Goal: Task Accomplishment & Management: Complete application form

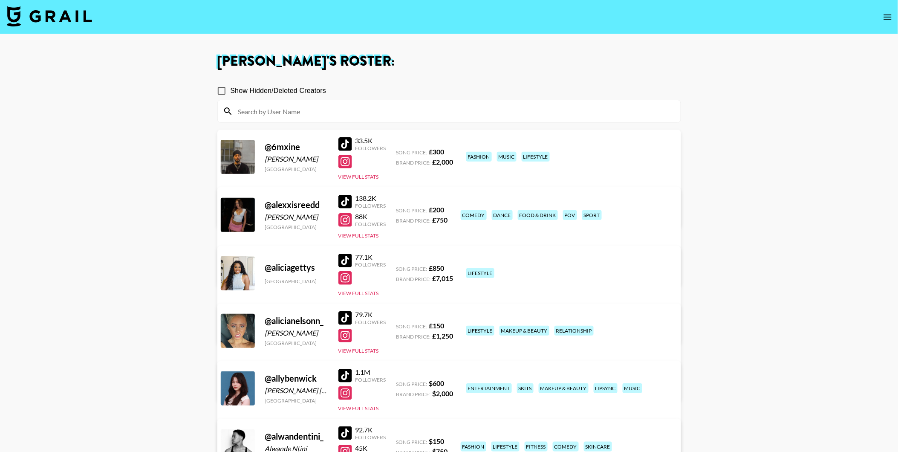
click at [37, 16] on img at bounding box center [49, 16] width 85 height 20
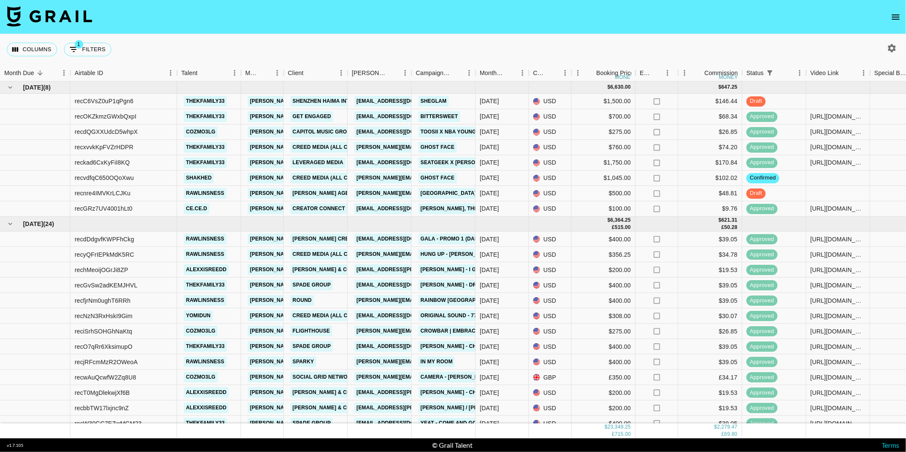
click at [896, 13] on icon "open drawer" at bounding box center [895, 17] width 10 height 10
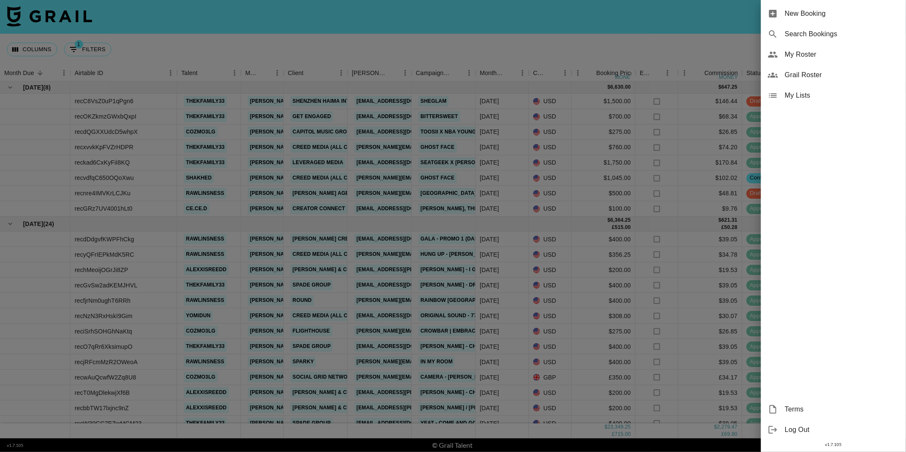
click at [789, 57] on span "My Roster" at bounding box center [841, 54] width 114 height 10
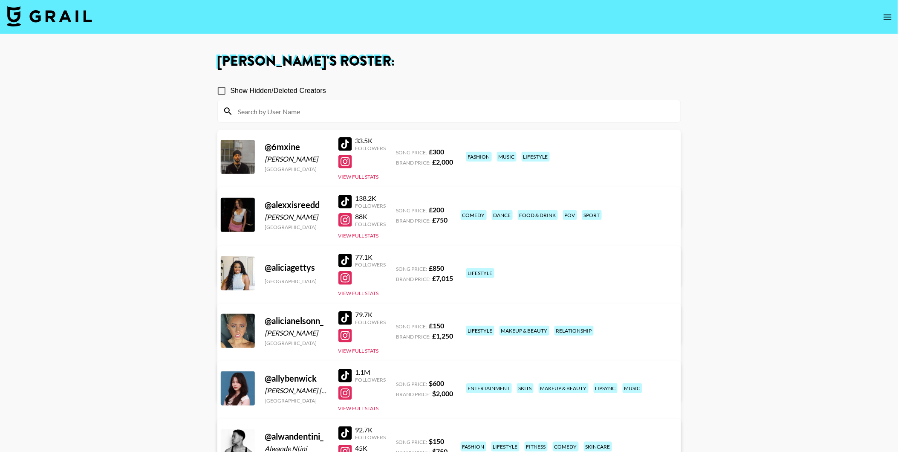
click at [298, 115] on input at bounding box center [454, 111] width 443 height 14
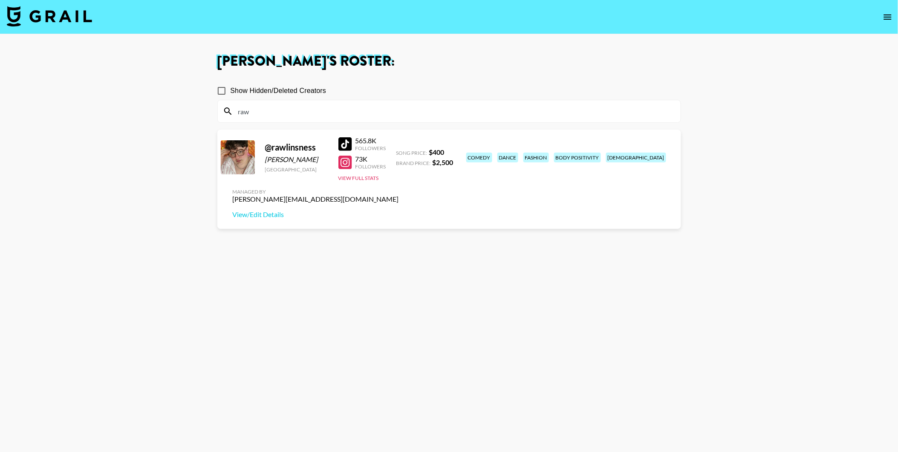
type input "raw"
click at [183, 159] on main "Archie Brooks 's Roster: Show Hidden/Deleted Creators raw @ rawlinsness Rawlins…" at bounding box center [449, 256] width 898 height 445
click at [346, 140] on div at bounding box center [346, 144] width 14 height 14
click at [59, 21] on img at bounding box center [49, 16] width 85 height 20
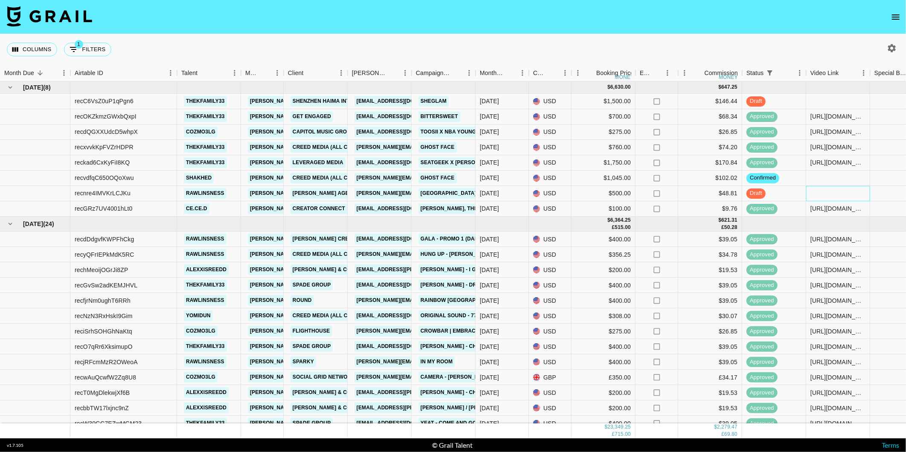
click at [825, 193] on div at bounding box center [838, 193] width 64 height 15
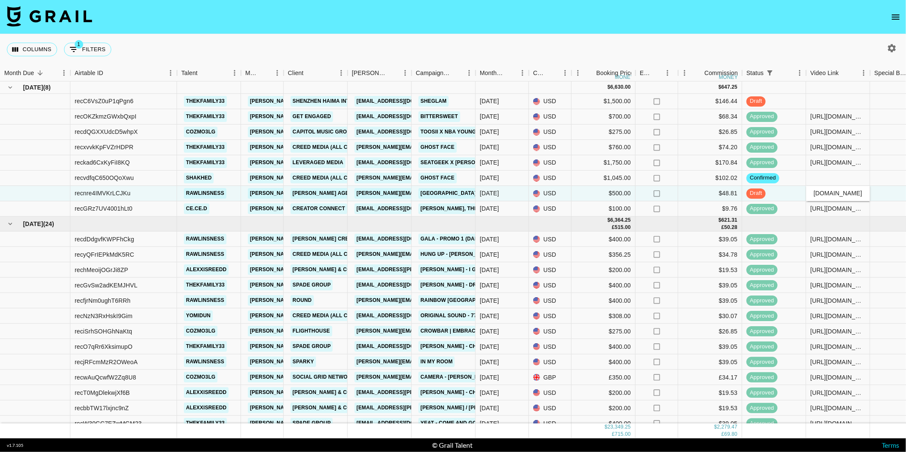
type input "https://www.tiktok.com/@rawlinsness/video/7558972251215891743?is_from_webapp=1&…"
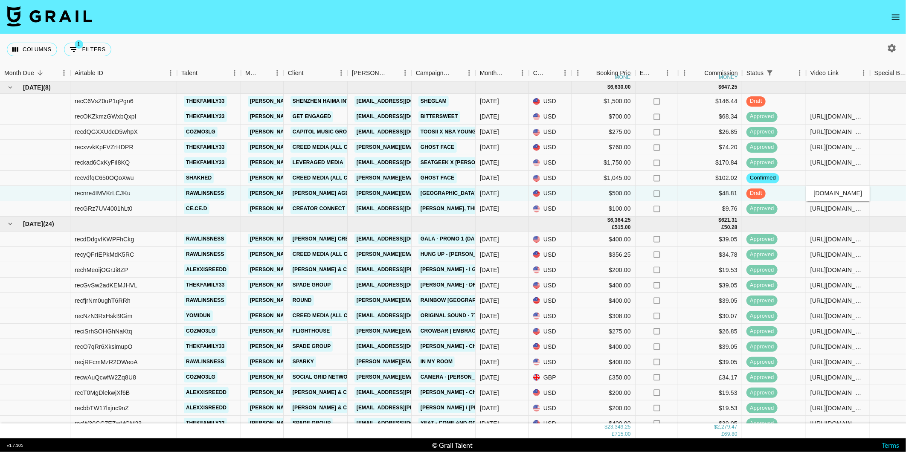
click at [767, 45] on div "Columns 1 Filters + Booking" at bounding box center [453, 49] width 906 height 31
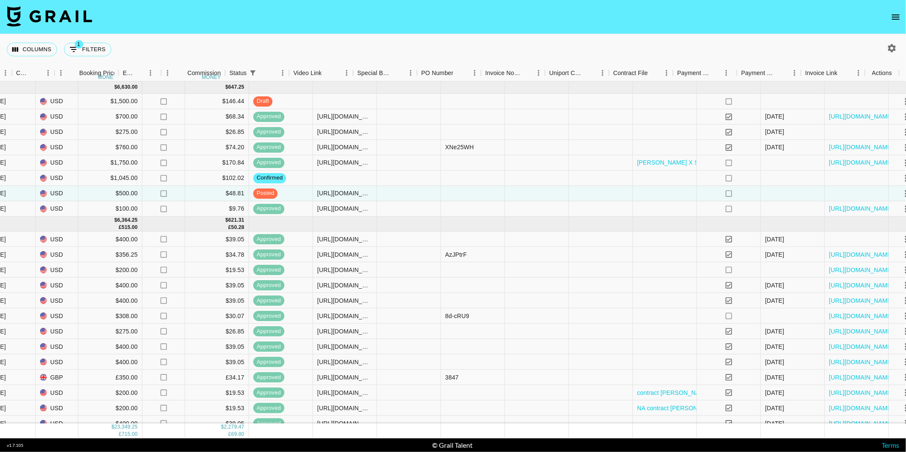
scroll to position [0, 517]
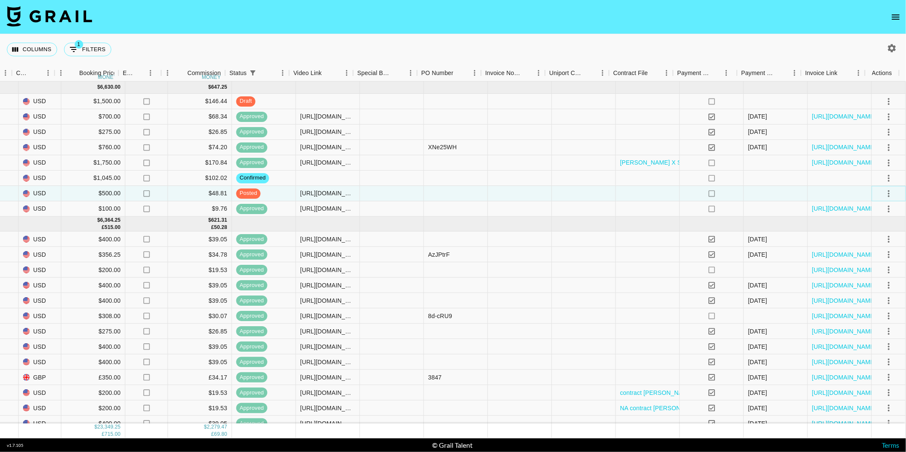
click at [883, 192] on icon "select merge strategy" at bounding box center [888, 193] width 10 height 10
click at [867, 274] on div "Approve" at bounding box center [871, 273] width 26 height 10
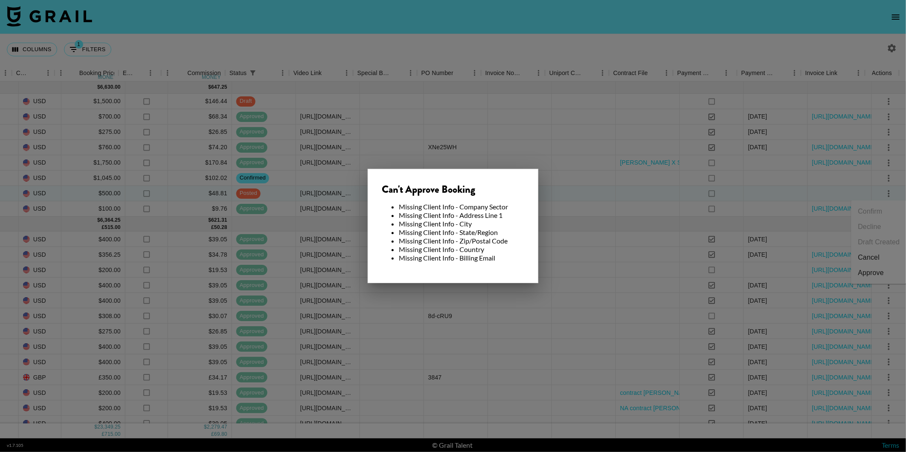
click at [448, 54] on div at bounding box center [453, 226] width 906 height 452
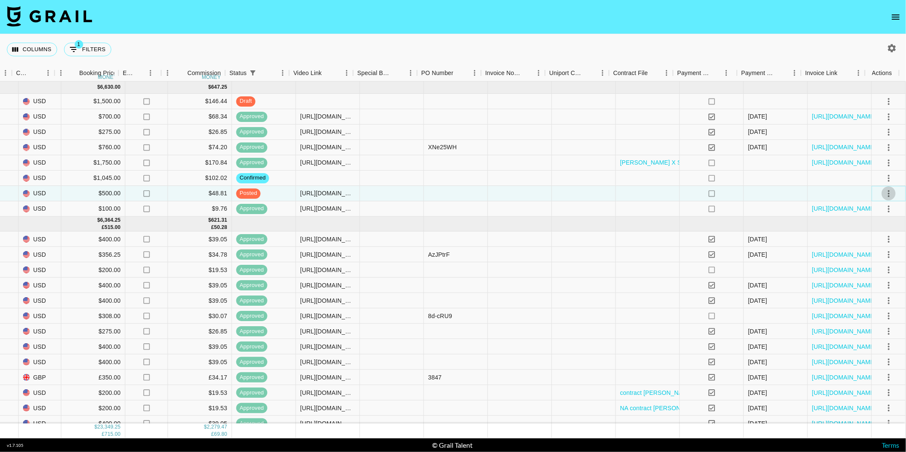
click at [885, 192] on icon "select merge strategy" at bounding box center [888, 193] width 10 height 10
click at [848, 193] on div at bounding box center [839, 193] width 64 height 15
click at [885, 193] on icon "select merge strategy" at bounding box center [888, 193] width 10 height 10
click at [840, 194] on div at bounding box center [839, 193] width 64 height 15
click at [884, 191] on icon "select merge strategy" at bounding box center [888, 193] width 10 height 10
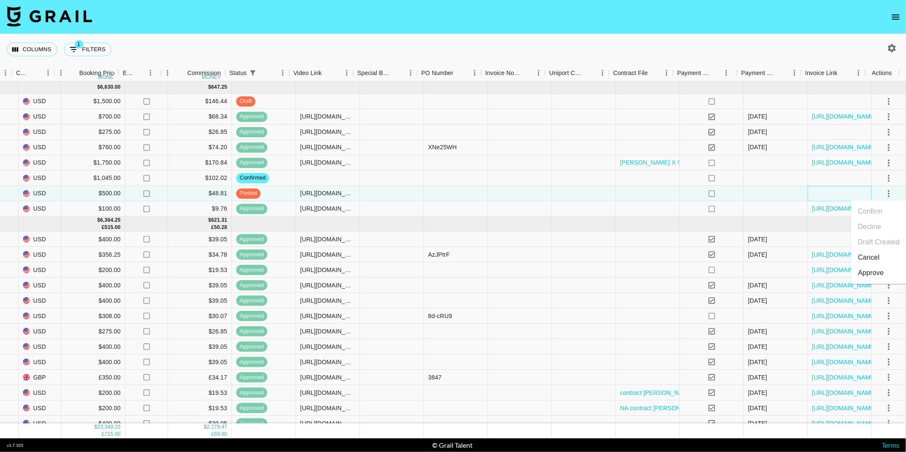
click at [830, 193] on div at bounding box center [839, 193] width 64 height 15
click at [883, 189] on icon "select merge strategy" at bounding box center [888, 193] width 10 height 10
click at [875, 274] on div "Approve" at bounding box center [871, 273] width 26 height 10
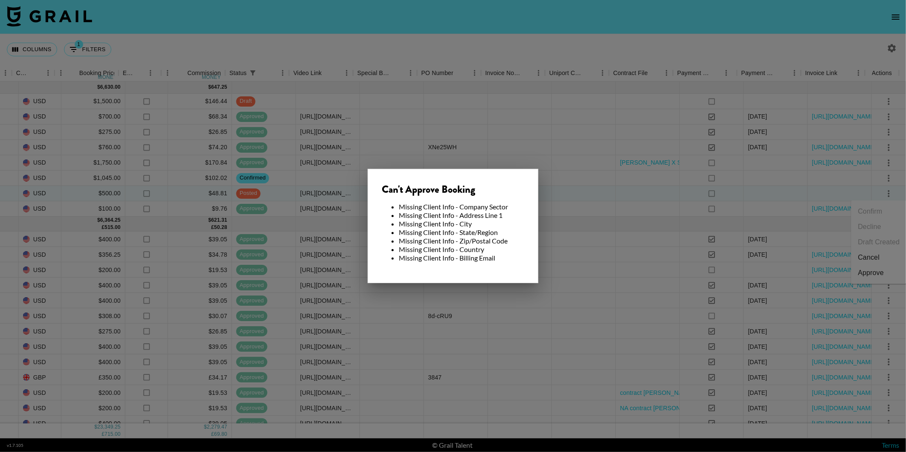
click at [637, 233] on div at bounding box center [453, 226] width 906 height 452
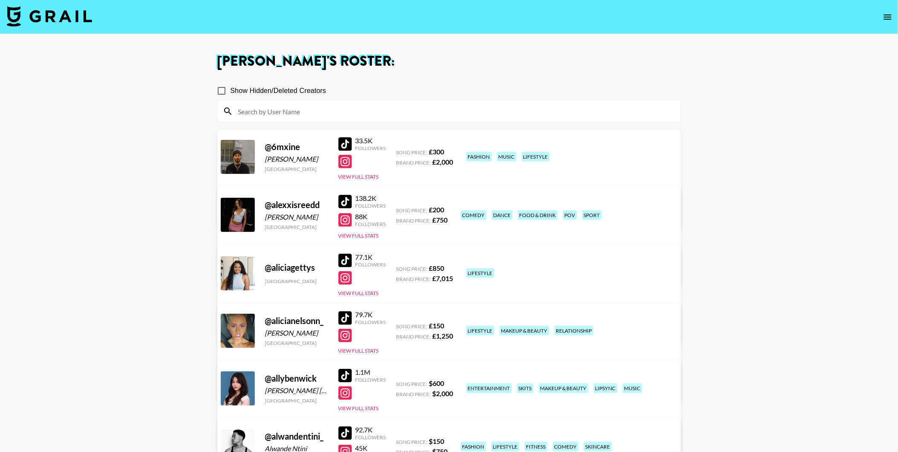
click at [45, 10] on img at bounding box center [49, 16] width 85 height 20
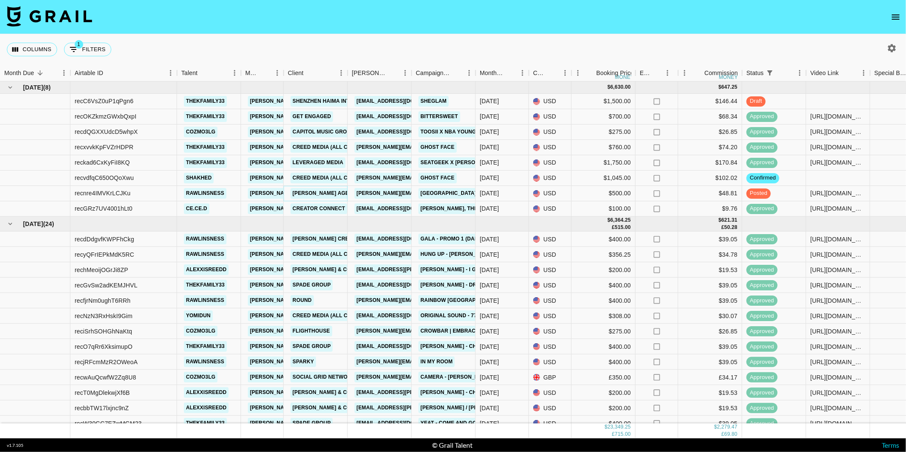
click at [310, 190] on link "[PERSON_NAME] Agent Inc" at bounding box center [329, 193] width 78 height 11
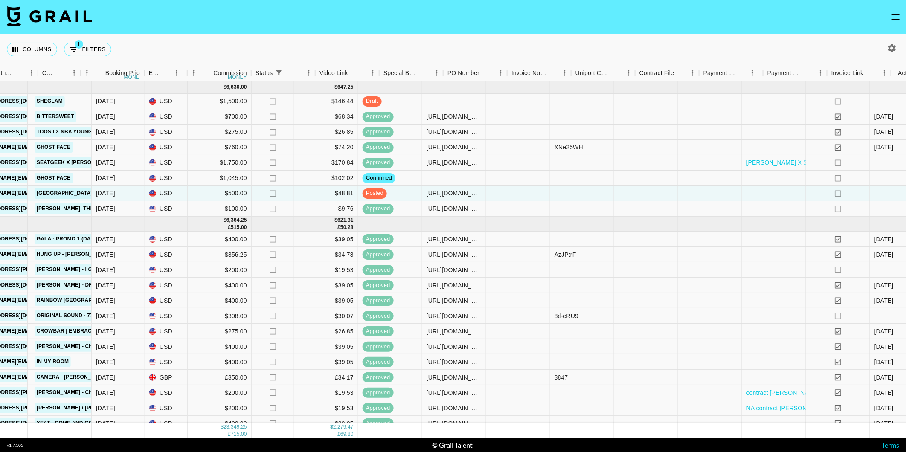
scroll to position [0, 515]
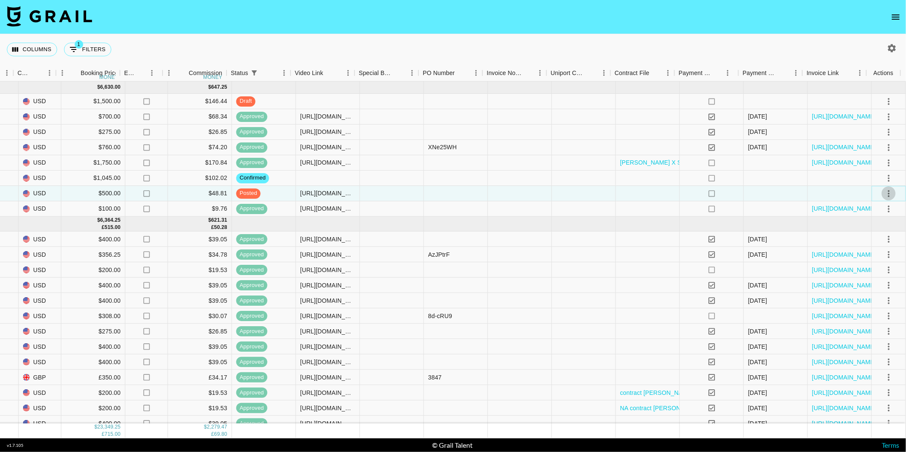
click at [883, 193] on icon "select merge strategy" at bounding box center [888, 193] width 10 height 10
click at [874, 274] on div "Approve" at bounding box center [871, 273] width 26 height 10
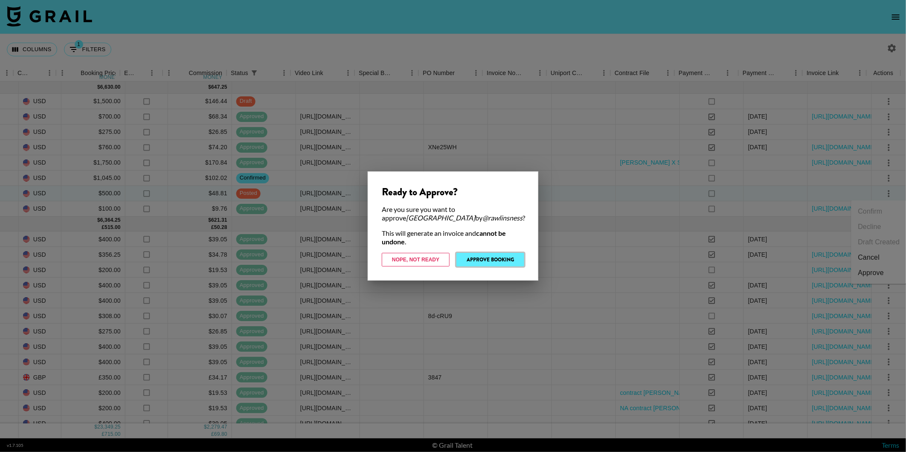
click at [501, 255] on button "Approve Booking" at bounding box center [490, 260] width 68 height 14
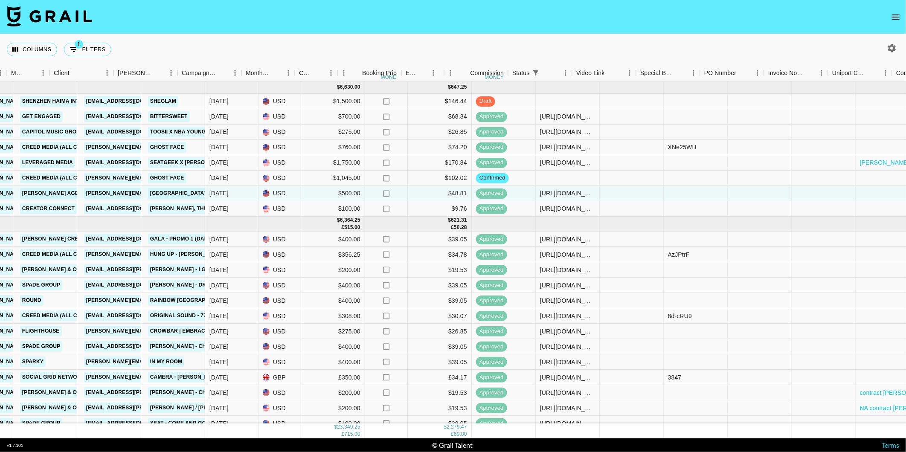
scroll to position [0, 234]
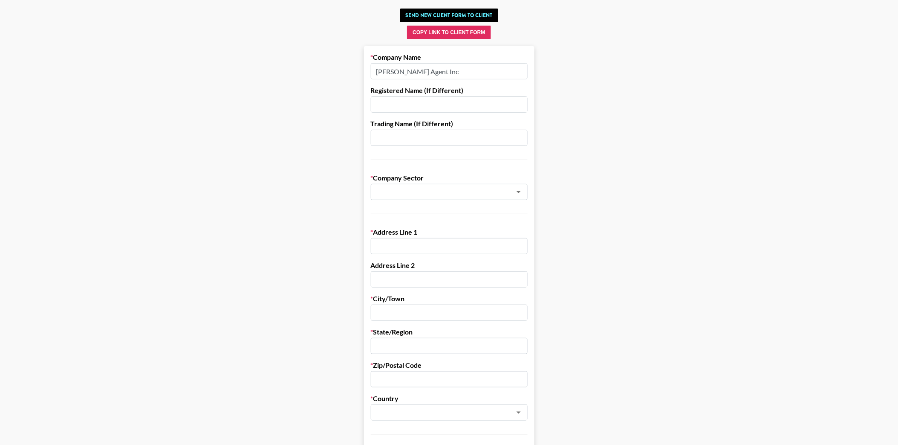
scroll to position [47, 0]
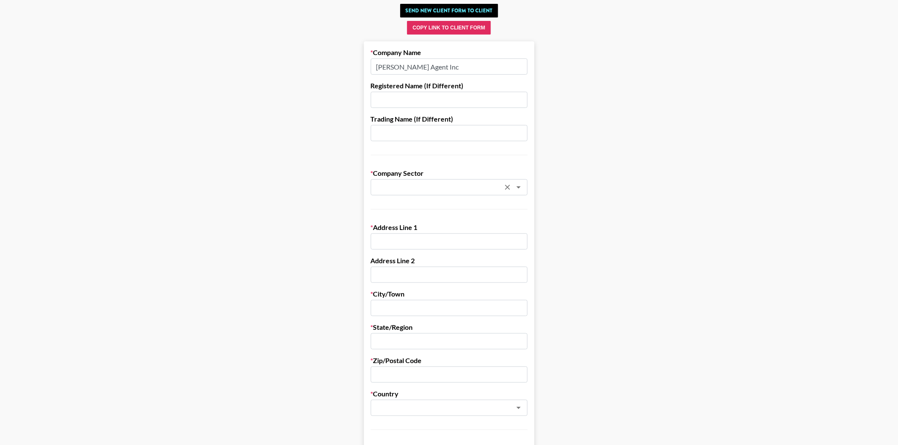
click at [423, 182] on input "text" at bounding box center [438, 187] width 124 height 10
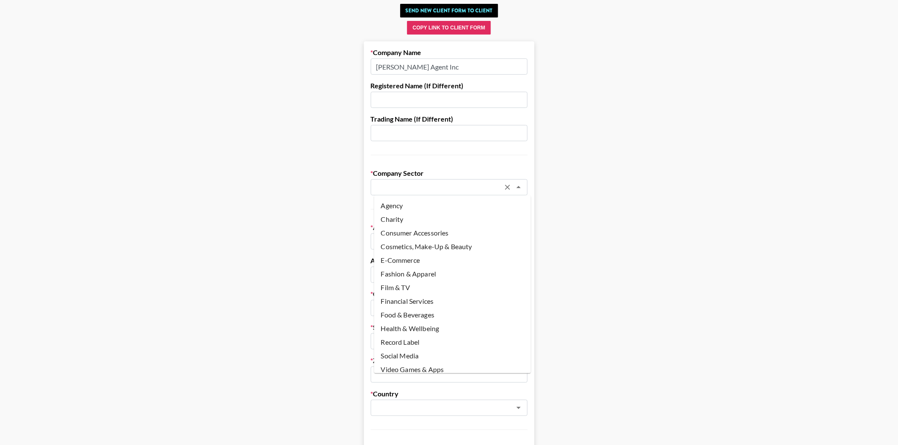
click at [398, 350] on li "Social Media" at bounding box center [452, 356] width 157 height 14
type input "Social Media"
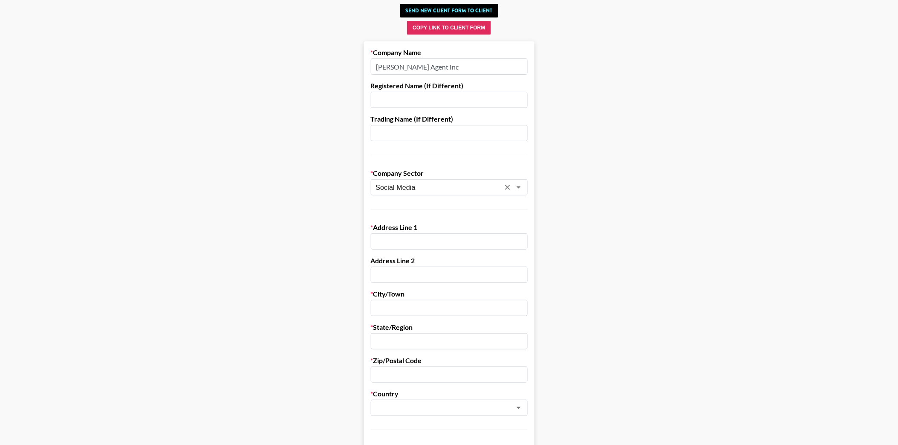
click at [398, 236] on input "text" at bounding box center [449, 241] width 157 height 16
type input "1680"
click at [406, 265] on div "Address Line 2" at bounding box center [449, 269] width 157 height 26
click at [403, 270] on input "text" at bounding box center [449, 274] width 157 height 16
type input "[GEOGRAPHIC_DATA]"
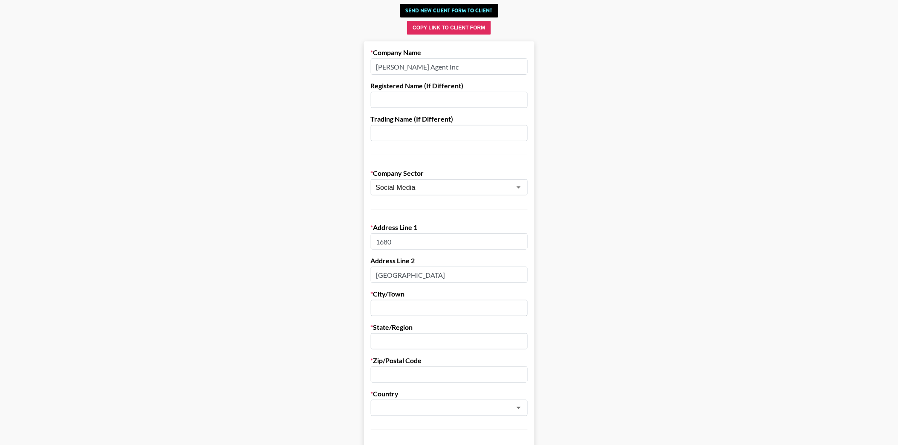
click at [389, 310] on input "text" at bounding box center [449, 308] width 157 height 16
type input "[GEOGRAPHIC_DATA]"
click at [428, 335] on input "text" at bounding box center [449, 341] width 157 height 16
click at [336, 321] on main "Send New Client Form to Client Copy Link to Client Form Company Name [PERSON_NA…" at bounding box center [449, 439] width 885 height 878
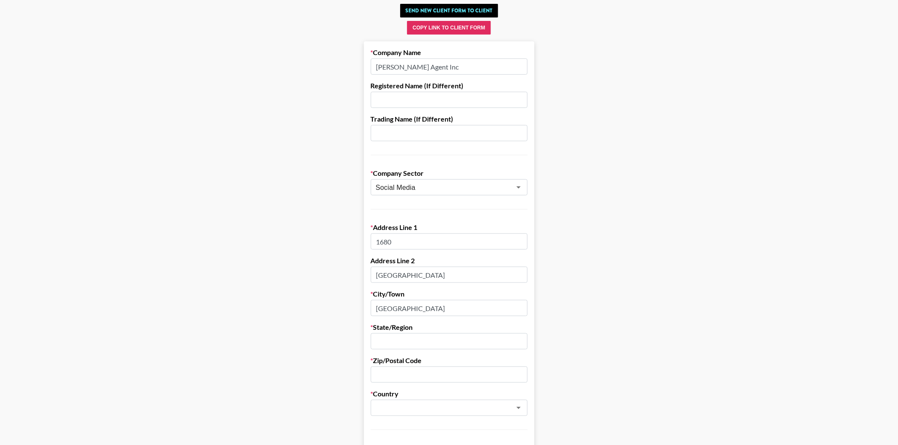
click at [410, 337] on input "text" at bounding box center [449, 341] width 157 height 16
type input "[US_STATE]"
click at [347, 365] on main "Send New Client Form to Client Copy Link to Client Form Company Name [PERSON_NA…" at bounding box center [449, 439] width 885 height 878
drag, startPoint x: 347, startPoint y: 365, endPoint x: 303, endPoint y: 373, distance: 44.7
click at [294, 373] on main "Send New Client Form to Client Copy Link to Client Form Company Name [PERSON_NA…" at bounding box center [449, 439] width 885 height 878
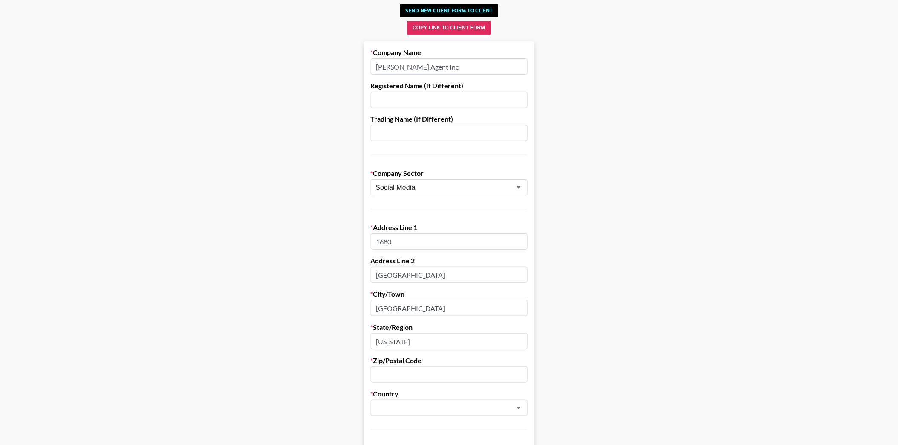
click at [405, 374] on input "text" at bounding box center [449, 374] width 157 height 16
type input "94103"
drag, startPoint x: 182, startPoint y: 347, endPoint x: 253, endPoint y: 355, distance: 71.2
click at [185, 347] on main "Send New Client Form to Client Copy Link to Client Form Company Name [PERSON_NA…" at bounding box center [449, 439] width 885 height 878
click at [388, 399] on div "​" at bounding box center [449, 407] width 157 height 16
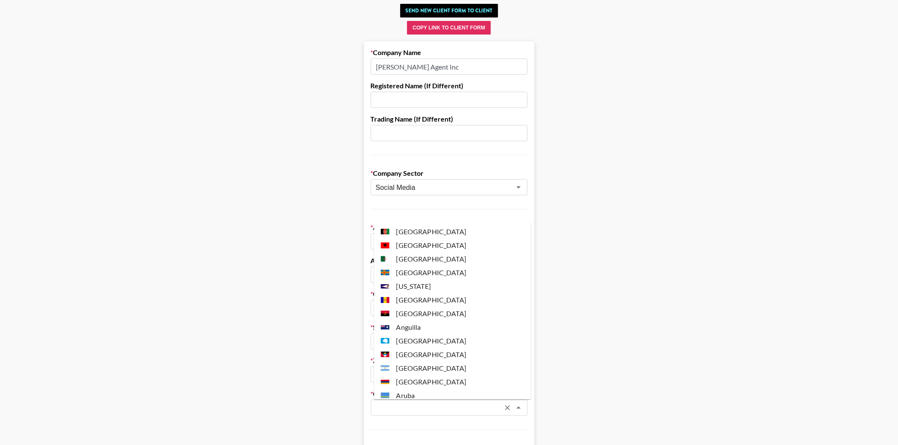
click at [391, 405] on input "text" at bounding box center [438, 408] width 124 height 10
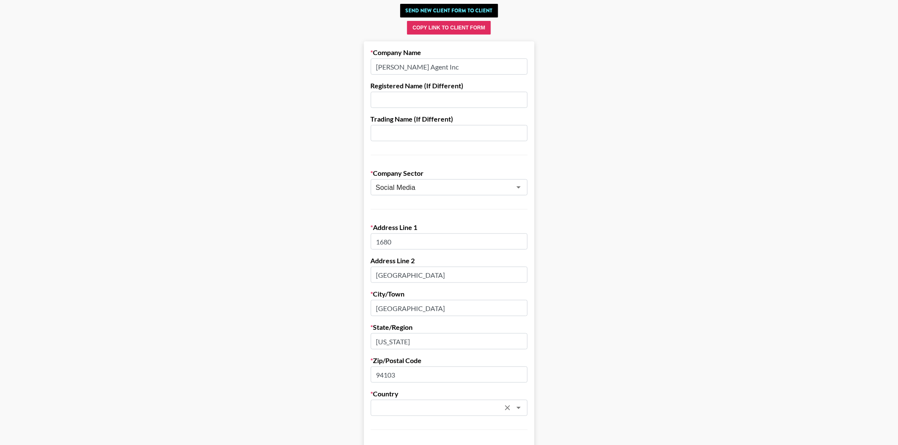
click at [391, 405] on input "text" at bounding box center [438, 408] width 124 height 10
click at [399, 394] on li "[GEOGRAPHIC_DATA]" at bounding box center [452, 389] width 157 height 14
type input "[GEOGRAPHIC_DATA]"
click at [323, 367] on main "Send New Client Form to Client Copy Link to Client Form Company Name [PERSON_NA…" at bounding box center [449, 439] width 885 height 878
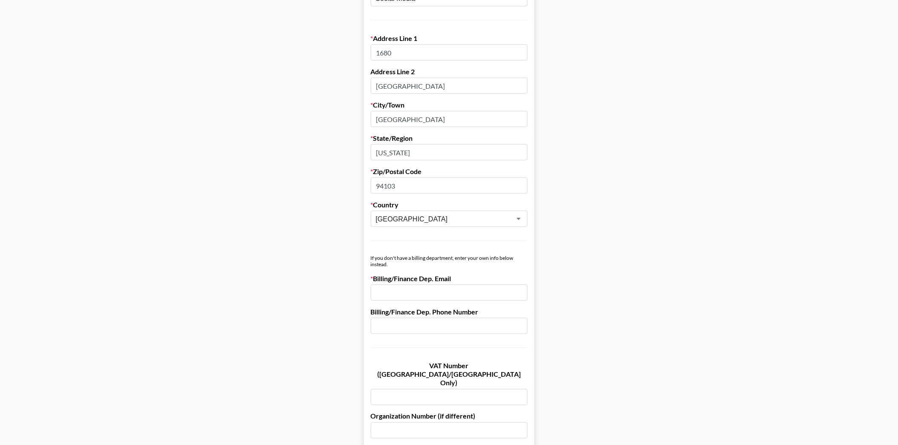
scroll to position [237, 0]
click at [419, 288] on input "email" at bounding box center [449, 292] width 157 height 16
click at [306, 297] on main "Send New Client Form to Client Copy Link to Client Form Company Name [PERSON_NA…" at bounding box center [449, 250] width 885 height 878
click at [432, 293] on input "[PERSON_NAME][EMAIL_ADDRESS][DOMAIN_NAME]" at bounding box center [449, 292] width 157 height 16
type input "[PERSON_NAME][EMAIL_ADDRESS][DOMAIN_NAME]"
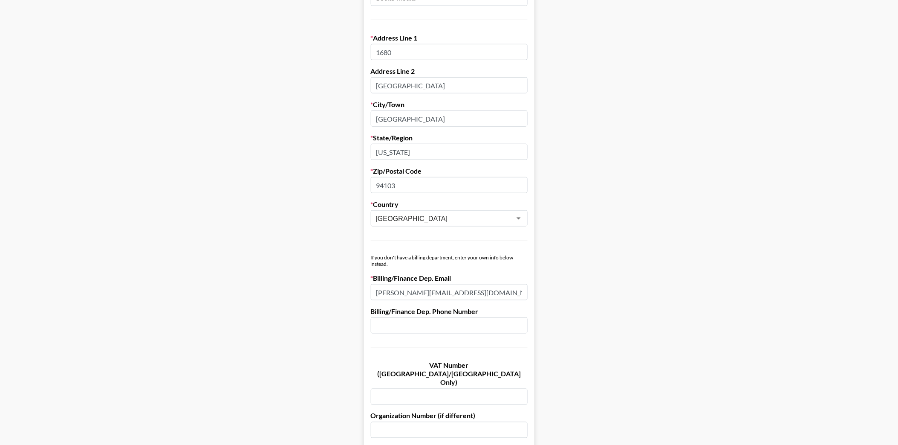
click at [315, 306] on main "Send New Client Form to Client Copy Link to Client Form Company Name [PERSON_NA…" at bounding box center [449, 250] width 885 height 878
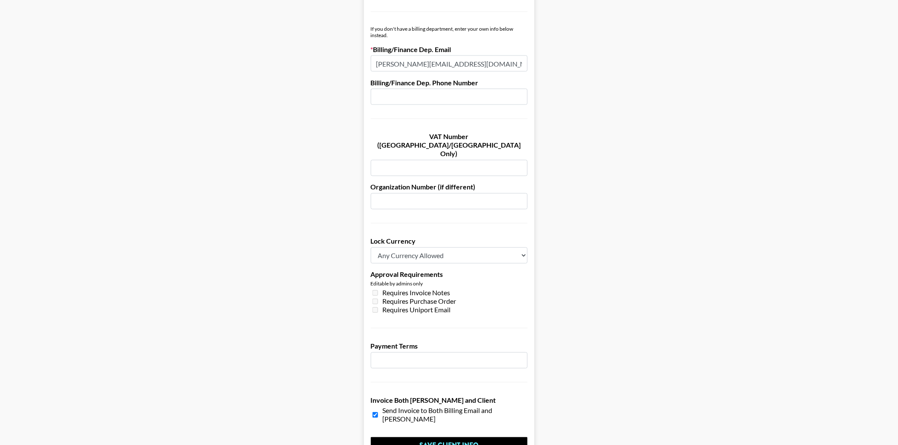
scroll to position [512, 0]
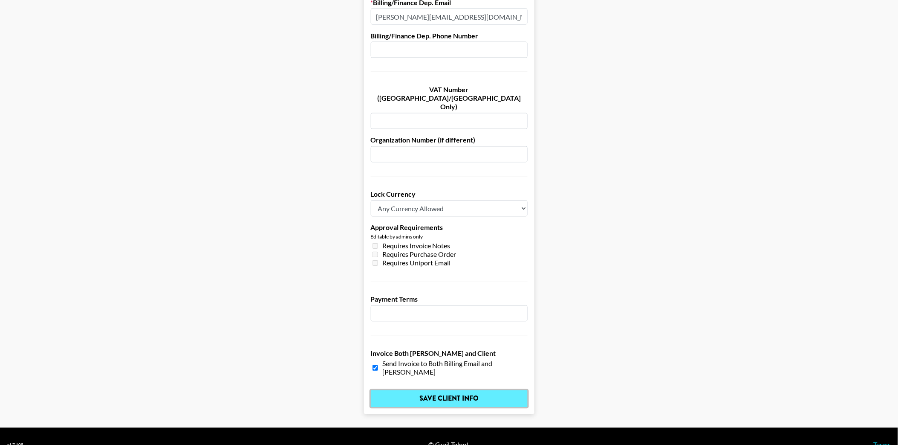
click at [417, 390] on input "Save Client Info" at bounding box center [449, 398] width 157 height 17
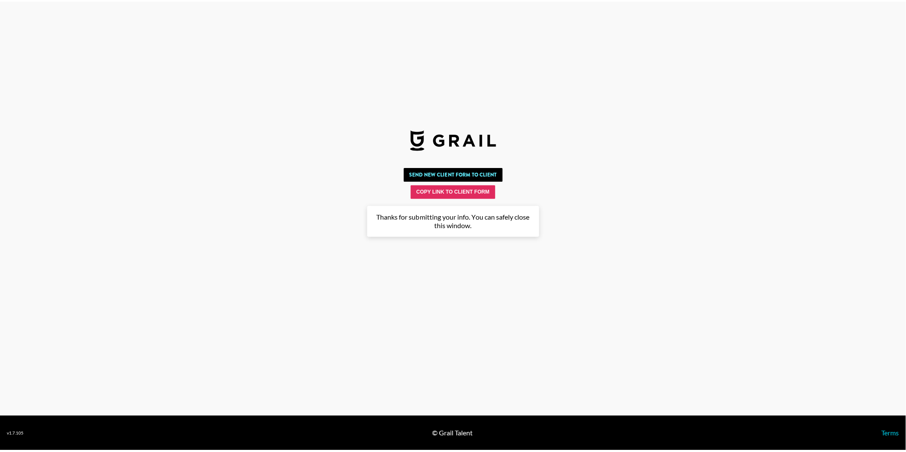
scroll to position [0, 0]
